Goal: Task Accomplishment & Management: Manage account settings

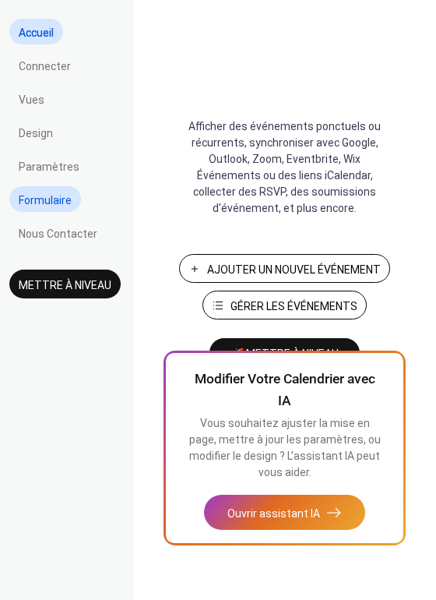
click at [72, 199] on link "Formulaire" at bounding box center [45, 199] width 72 height 26
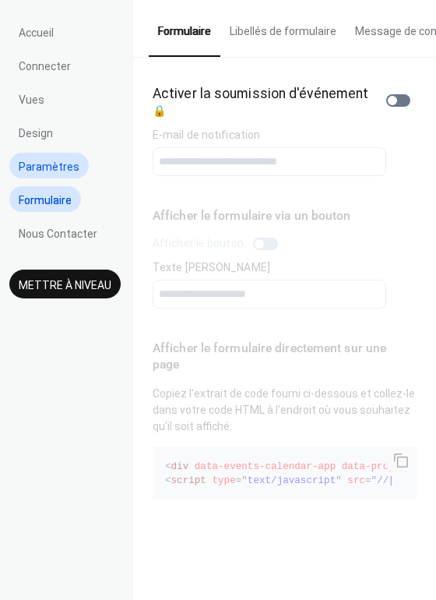
click at [55, 166] on span "Paramètres" at bounding box center [49, 167] width 61 height 16
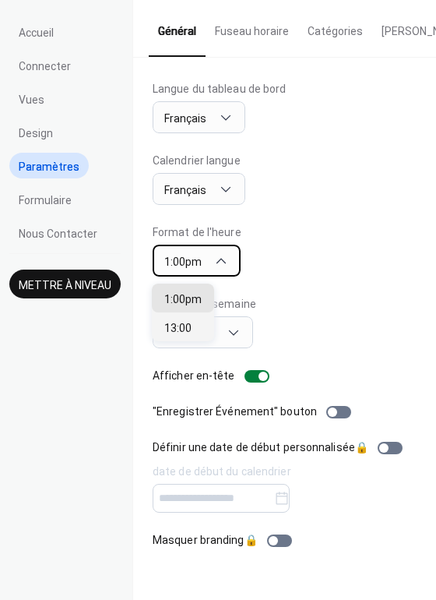
click at [219, 261] on icon at bounding box center [221, 261] width 16 height 16
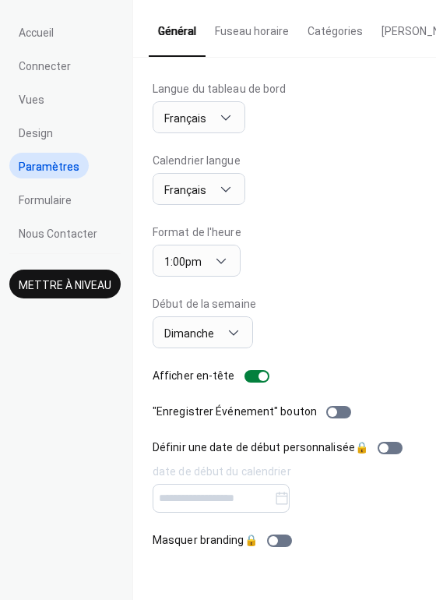
click at [347, 320] on div "Début de la semaine [DATE]" at bounding box center [285, 322] width 264 height 52
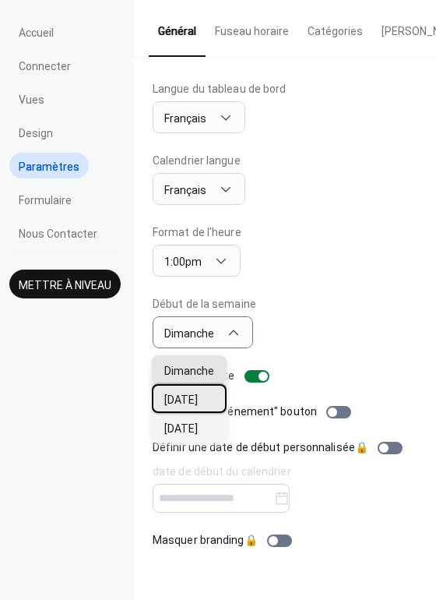
click at [199, 398] on div "[DATE]" at bounding box center [189, 398] width 75 height 29
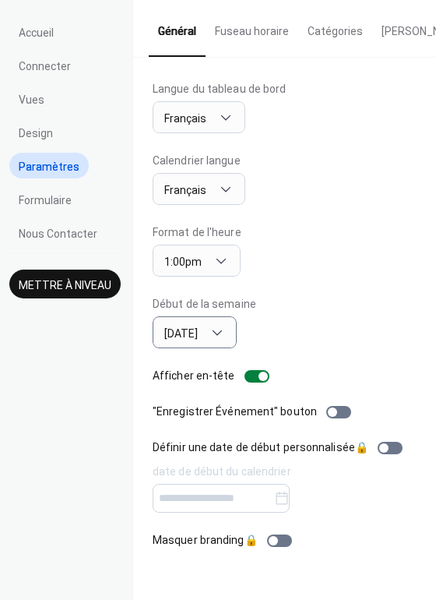
click at [75, 96] on ul "Accueil Connecter Vues Design Paramètres Formulaire Nous Contacter" at bounding box center [64, 132] width 111 height 227
click at [35, 93] on span "Vues" at bounding box center [32, 100] width 26 height 16
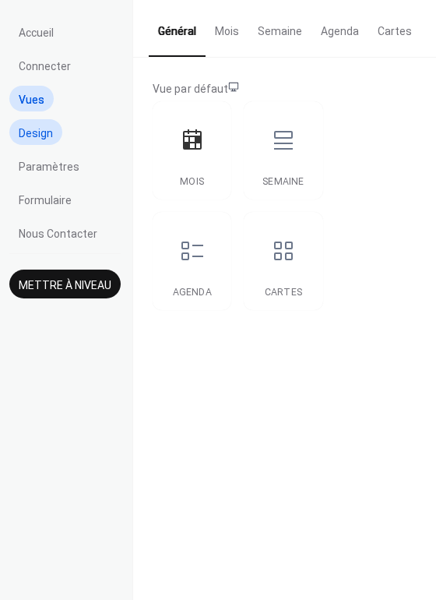
click at [46, 133] on span "Design" at bounding box center [36, 133] width 34 height 16
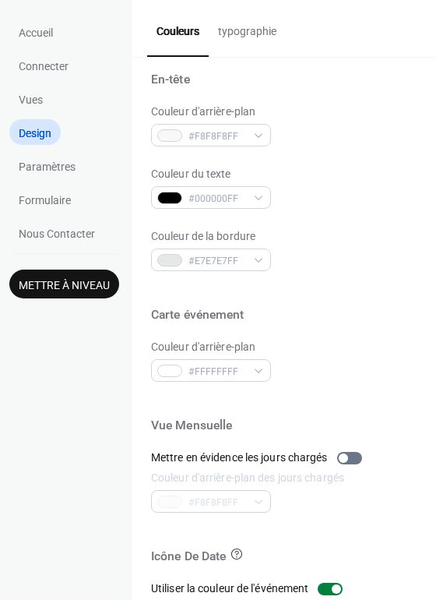
scroll to position [666, 0]
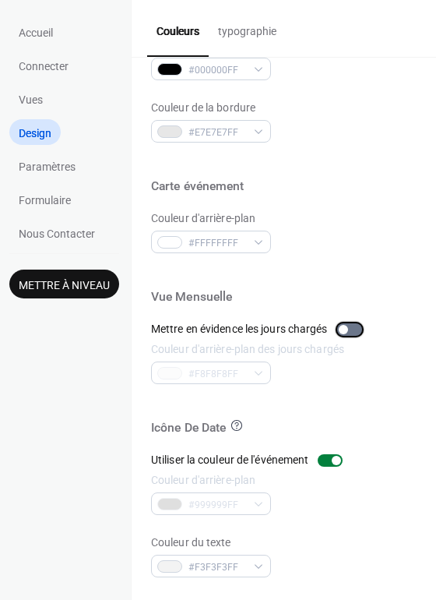
click at [361, 326] on div at bounding box center [349, 329] width 25 height 12
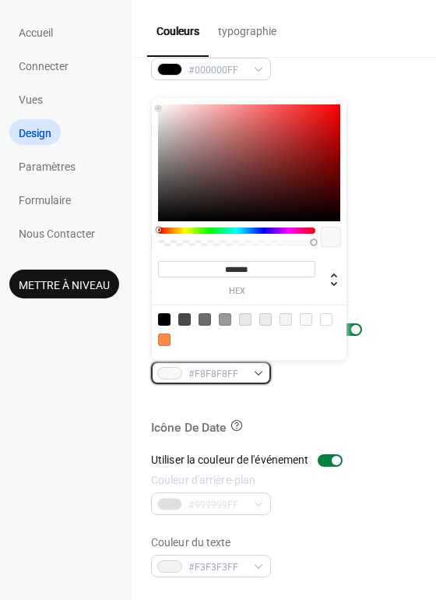
click at [263, 368] on div "#F8F8F8FF" at bounding box center [211, 372] width 120 height 23
click at [164, 340] on div at bounding box center [164, 339] width 12 height 12
type input "*******"
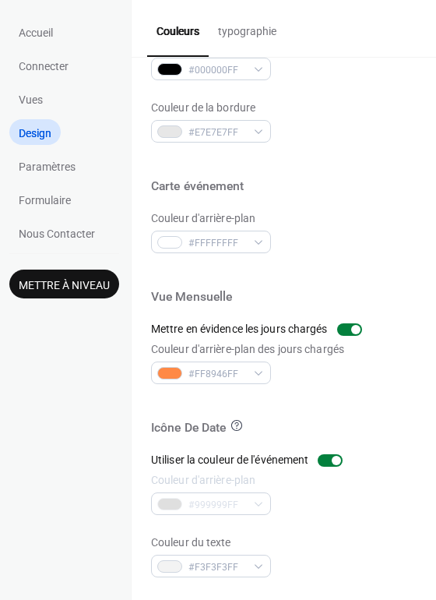
click at [372, 411] on div at bounding box center [284, 401] width 266 height 35
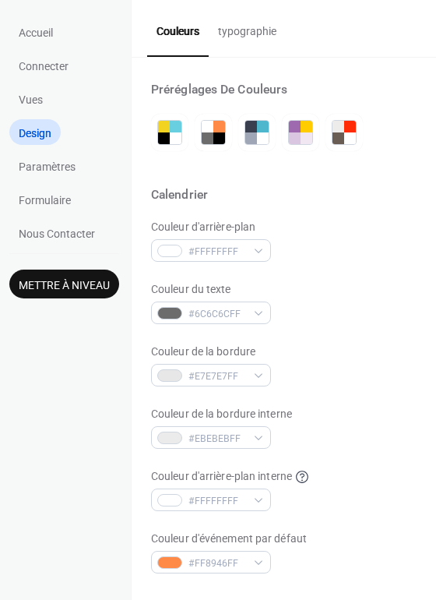
scroll to position [0, 0]
click at [31, 104] on span "Vues" at bounding box center [31, 100] width 24 height 16
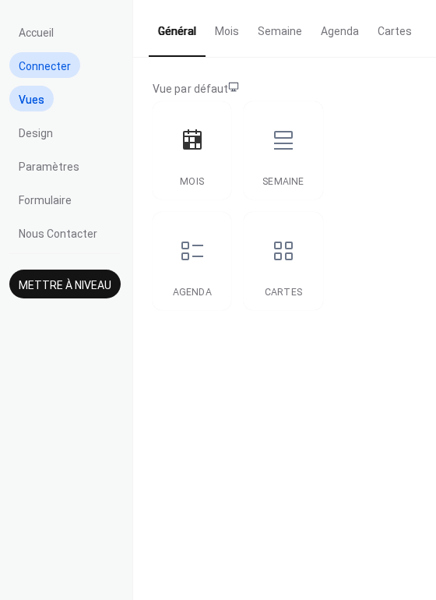
click at [52, 60] on span "Connecter" at bounding box center [45, 66] width 52 height 16
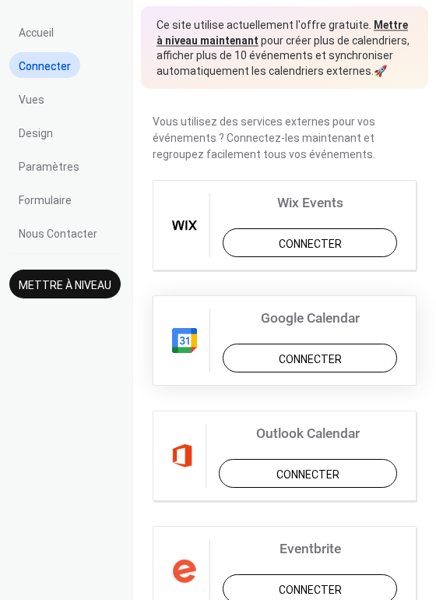
scroll to position [68, 0]
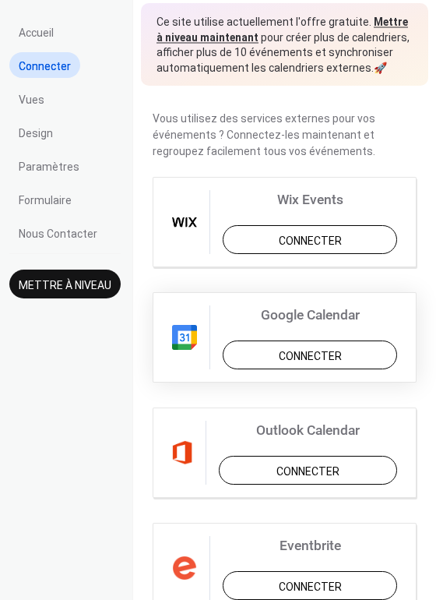
click at [284, 351] on span "Connecter" at bounding box center [310, 356] width 63 height 16
click at [284, 348] on div "Google Calendar Connecter" at bounding box center [285, 337] width 264 height 90
click at [327, 359] on div "Google Calendar Connecter" at bounding box center [285, 337] width 264 height 90
